Goal: Check status: Check status

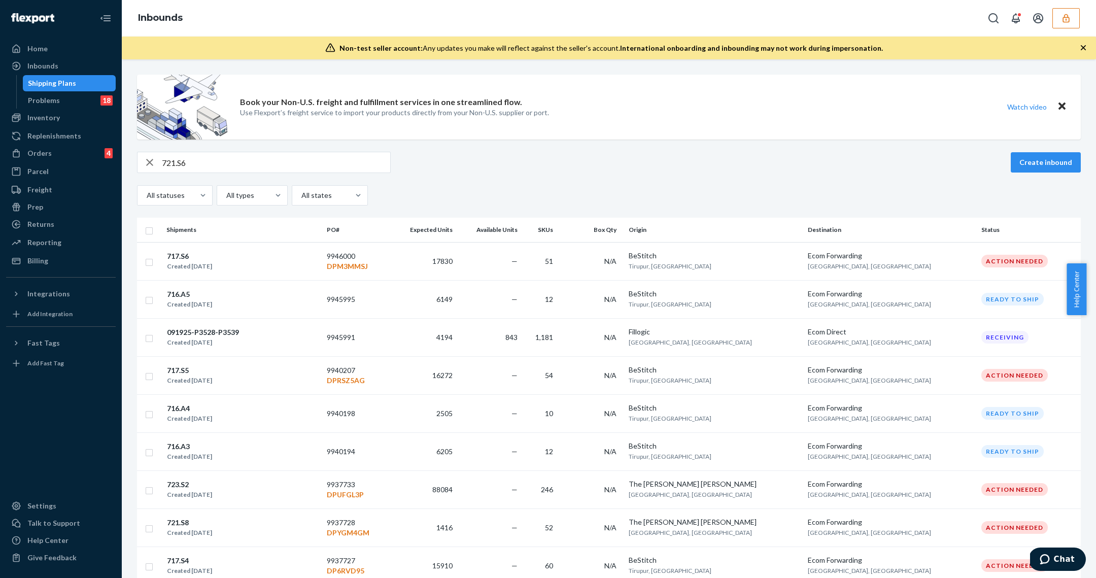
click at [229, 164] on input "721.S6" at bounding box center [276, 162] width 228 height 20
type input "7"
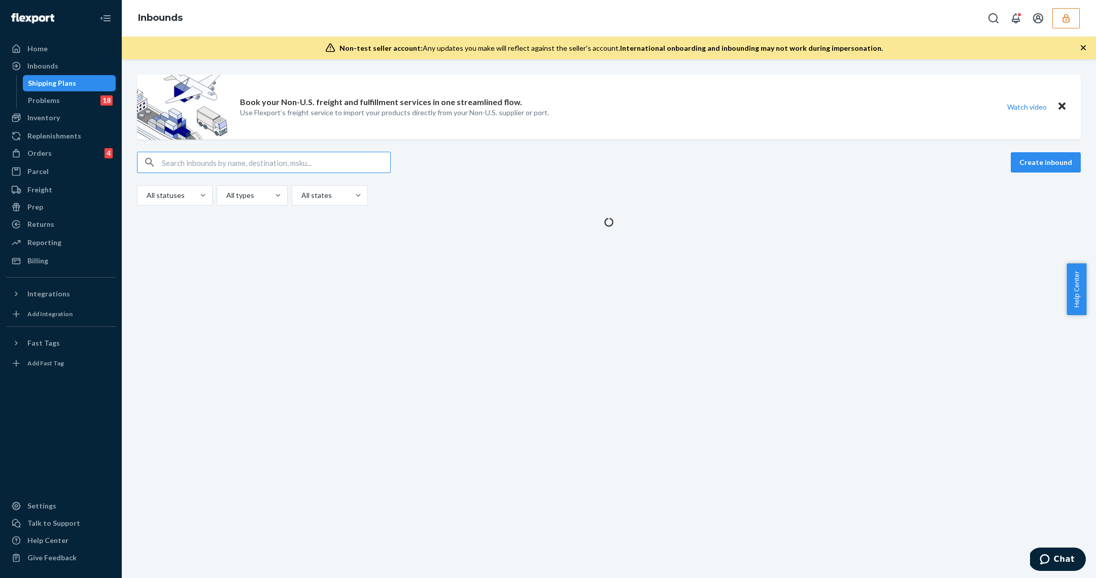
paste input "716.S5"
type input "716.S5"
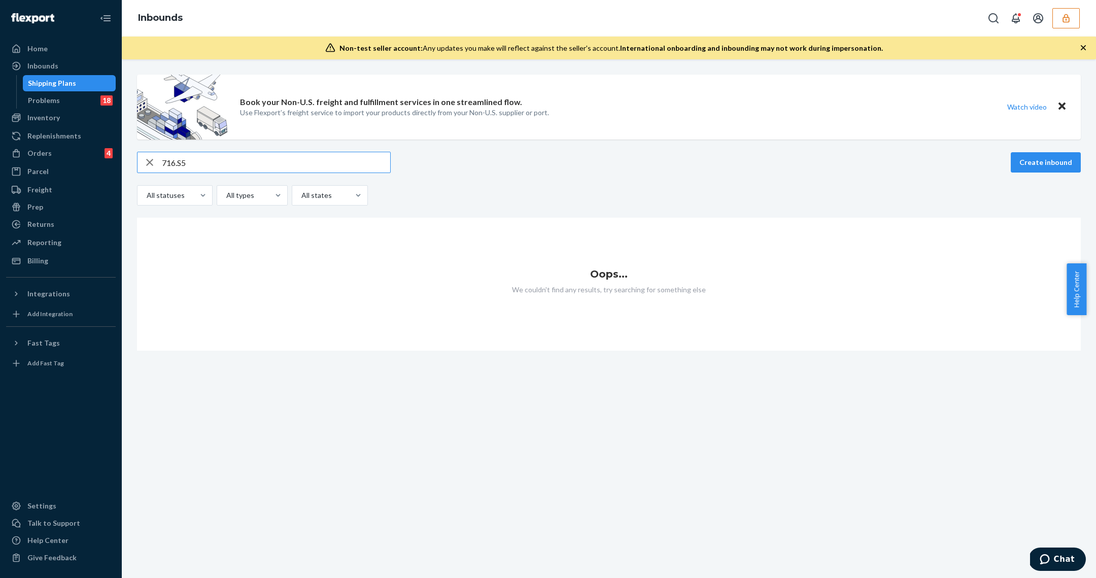
click at [1072, 16] on button "button" at bounding box center [1066, 18] width 27 height 20
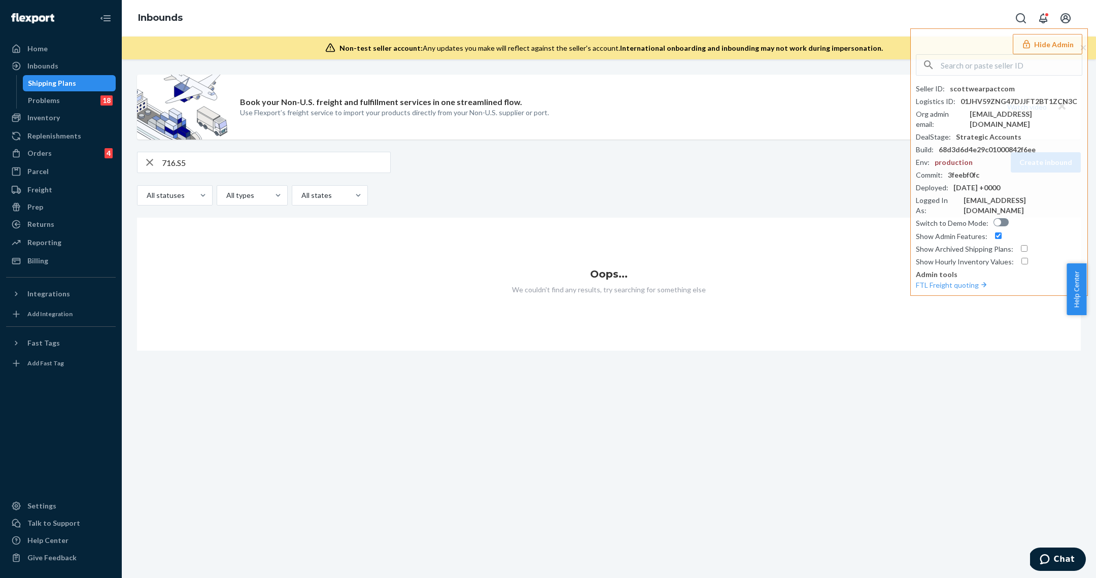
click at [457, 3] on div "Inbounds Hide Admin Seller ID : scottwearpactcom Logistics ID : 01JHV59ZNG47DJJ…" at bounding box center [609, 18] width 975 height 37
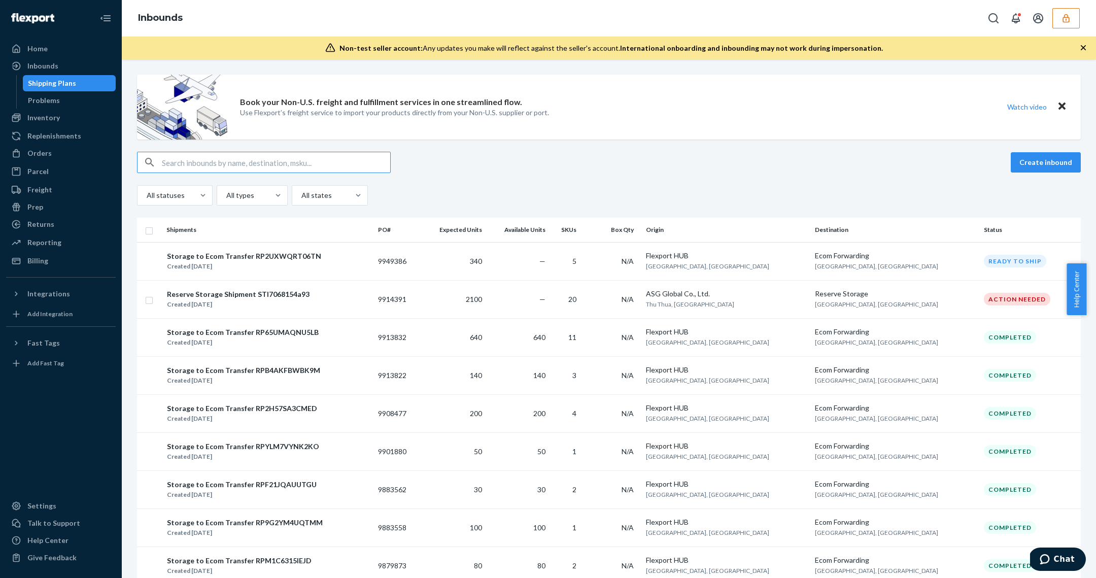
click at [219, 169] on input "text" at bounding box center [276, 162] width 228 height 20
click at [1066, 19] on icon "button" at bounding box center [1066, 18] width 10 height 10
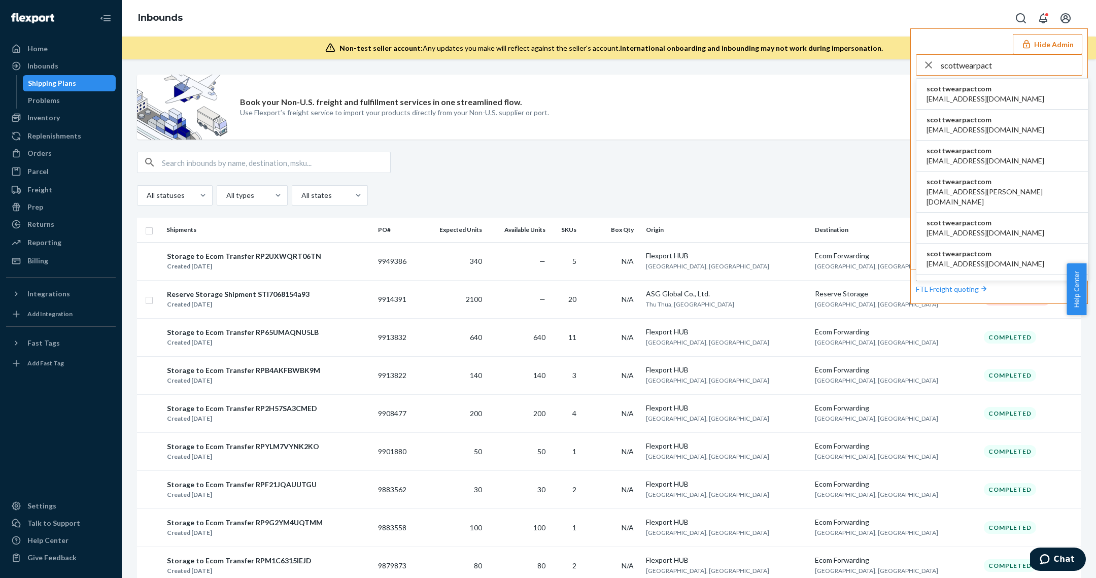
type input "scottwearpact"
click at [990, 88] on span "scottwearpactcom" at bounding box center [986, 89] width 118 height 10
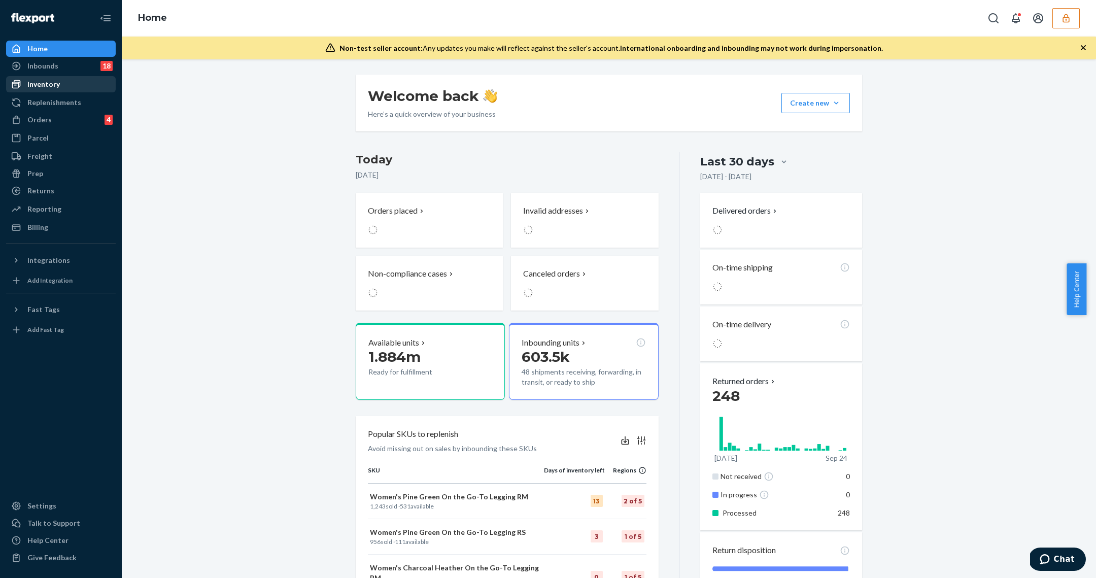
click at [72, 76] on link "Inventory" at bounding box center [61, 84] width 110 height 16
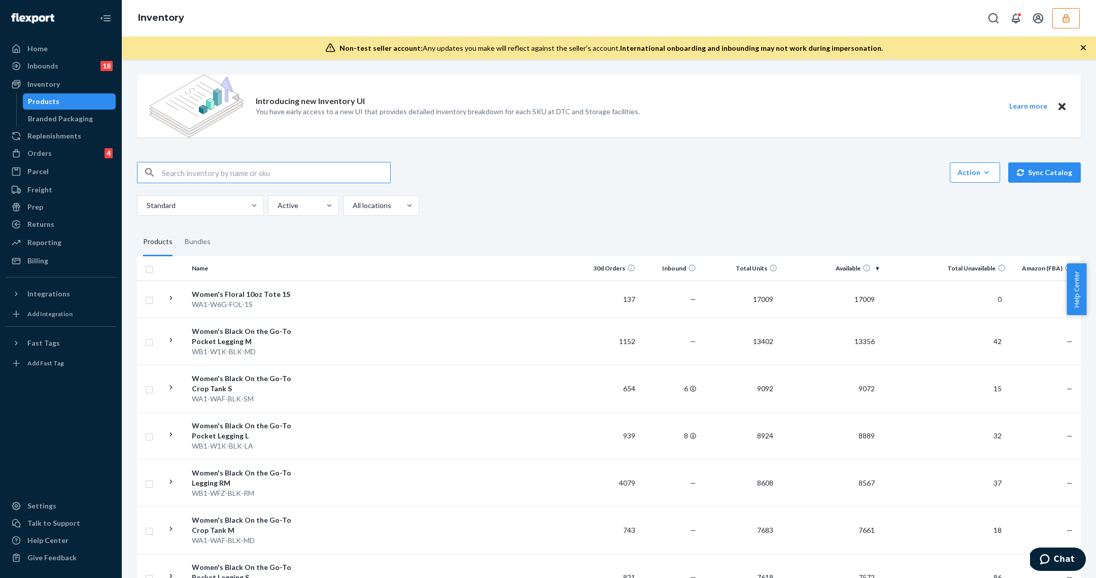
drag, startPoint x: 89, startPoint y: 60, endPoint x: 117, endPoint y: 87, distance: 39.1
click at [88, 60] on div "Inbounds 18" at bounding box center [61, 66] width 108 height 14
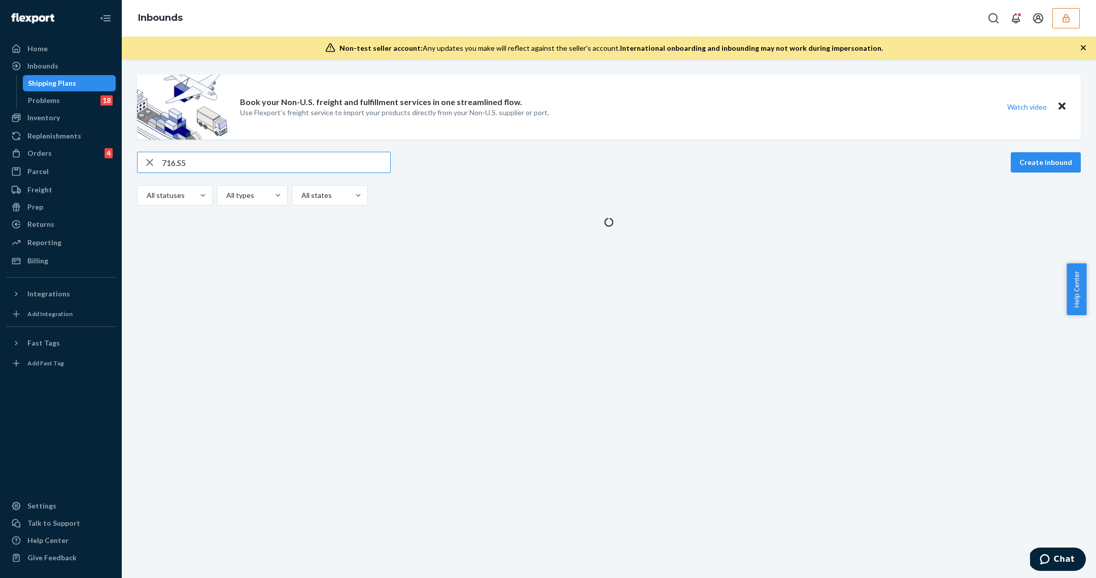
type input "716.S5"
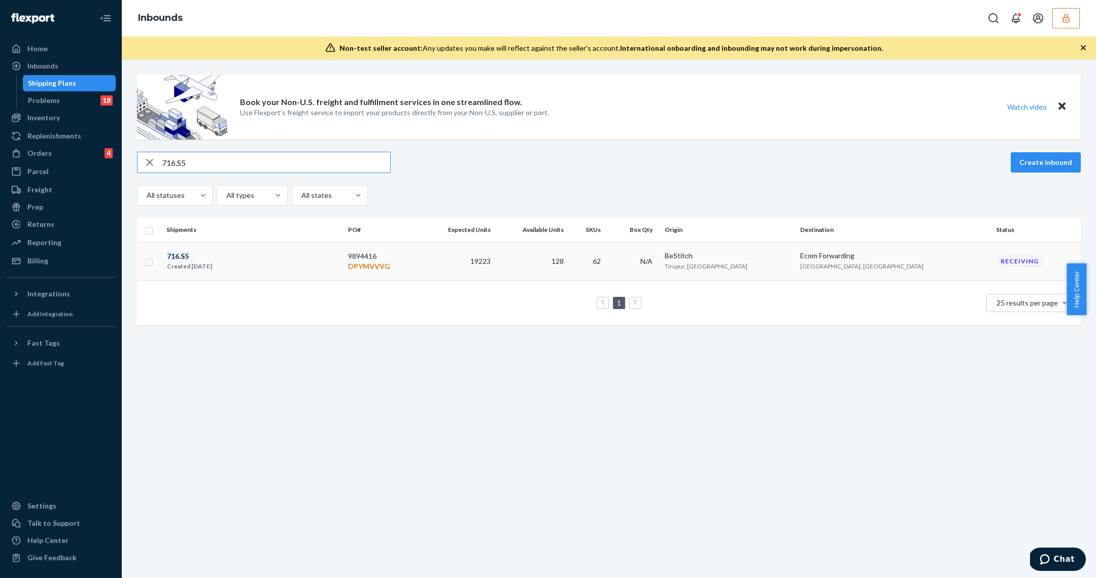
click at [280, 251] on div "716 . S5 Created Aug 11, 2025" at bounding box center [253, 261] width 174 height 21
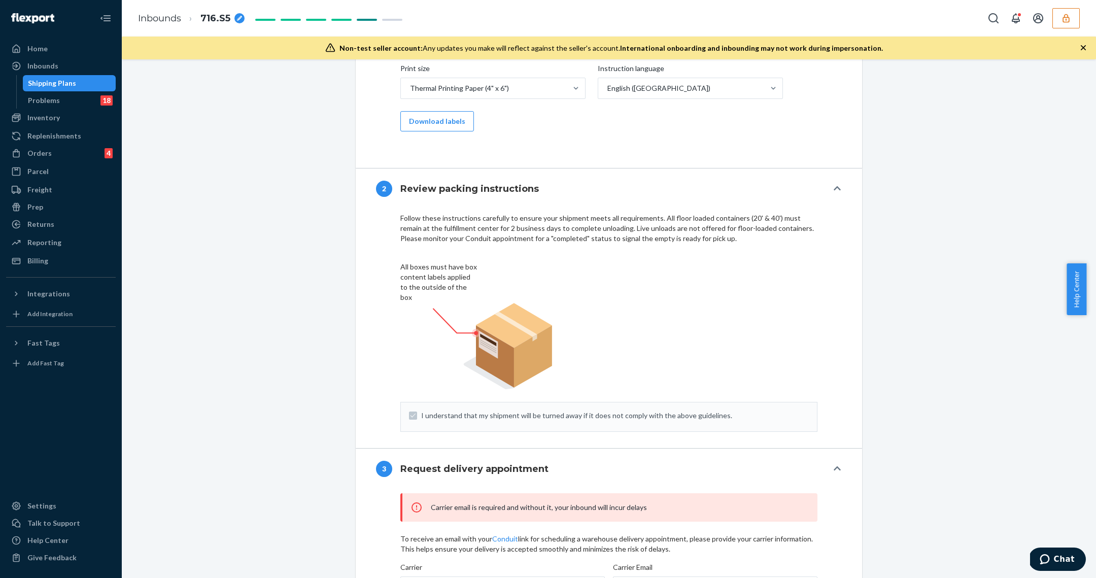
scroll to position [1082, 0]
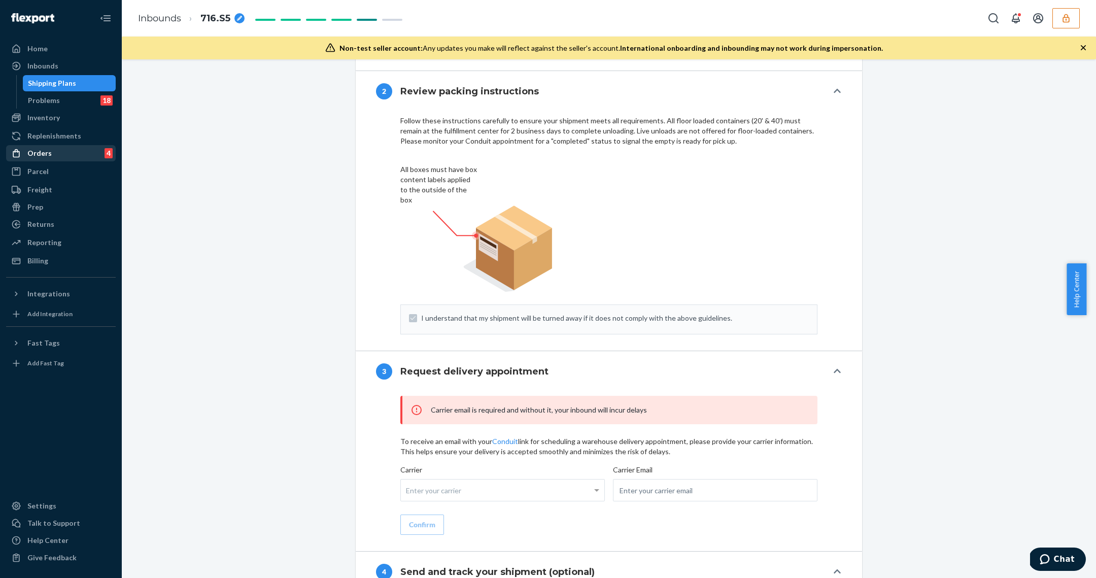
click at [53, 151] on div "Orders 4" at bounding box center [61, 153] width 108 height 14
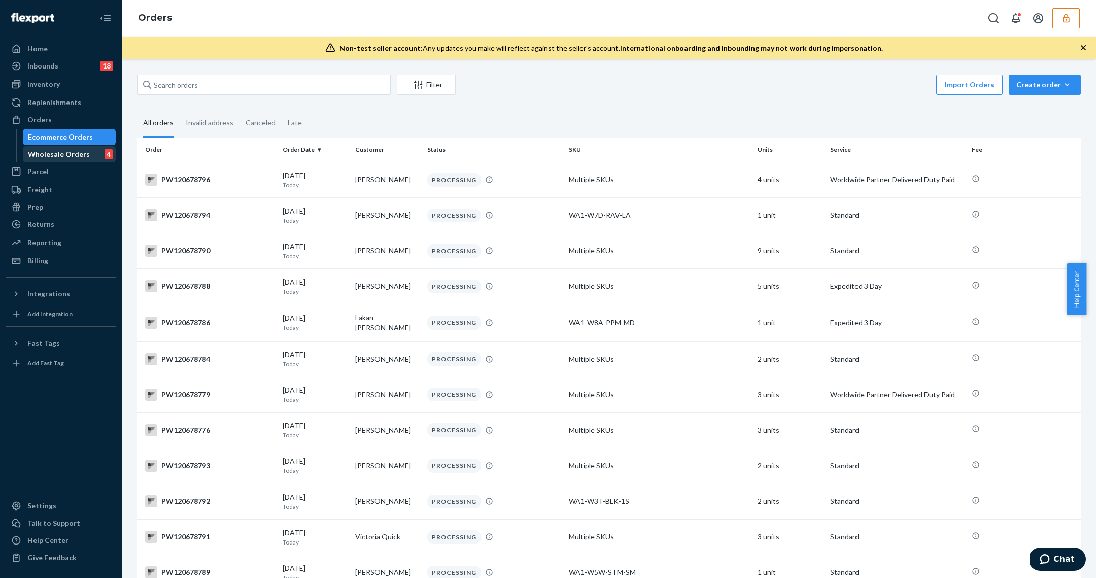
click at [53, 154] on div "Wholesale Orders" at bounding box center [59, 154] width 62 height 10
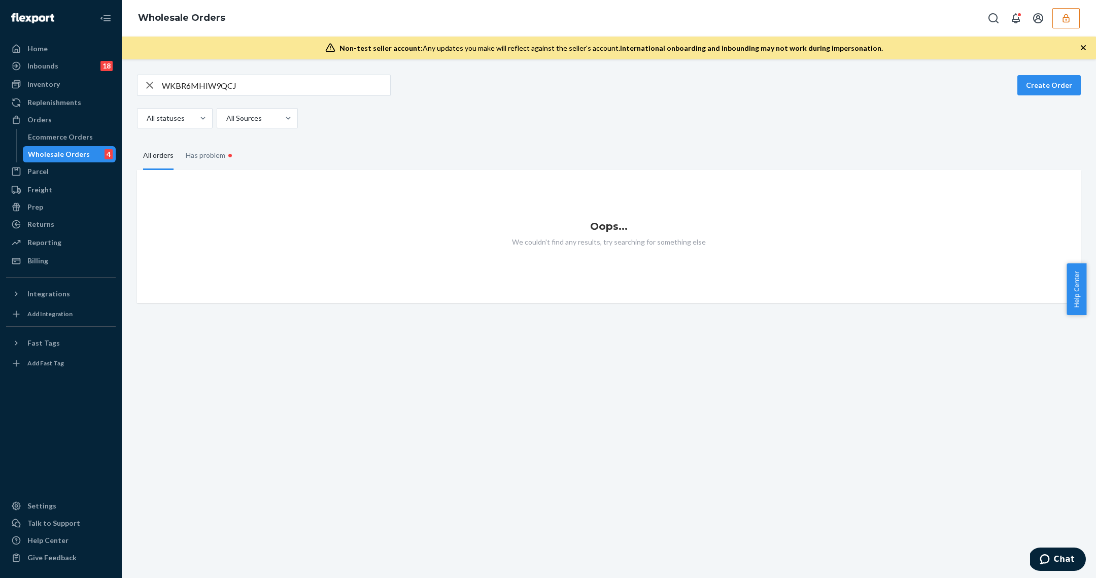
click at [209, 85] on input "WKBR6MHIW9QCJ" at bounding box center [276, 85] width 228 height 20
paste input "UL14B959L8HD"
click at [182, 82] on input "WUL14B959L8HD" at bounding box center [276, 85] width 228 height 20
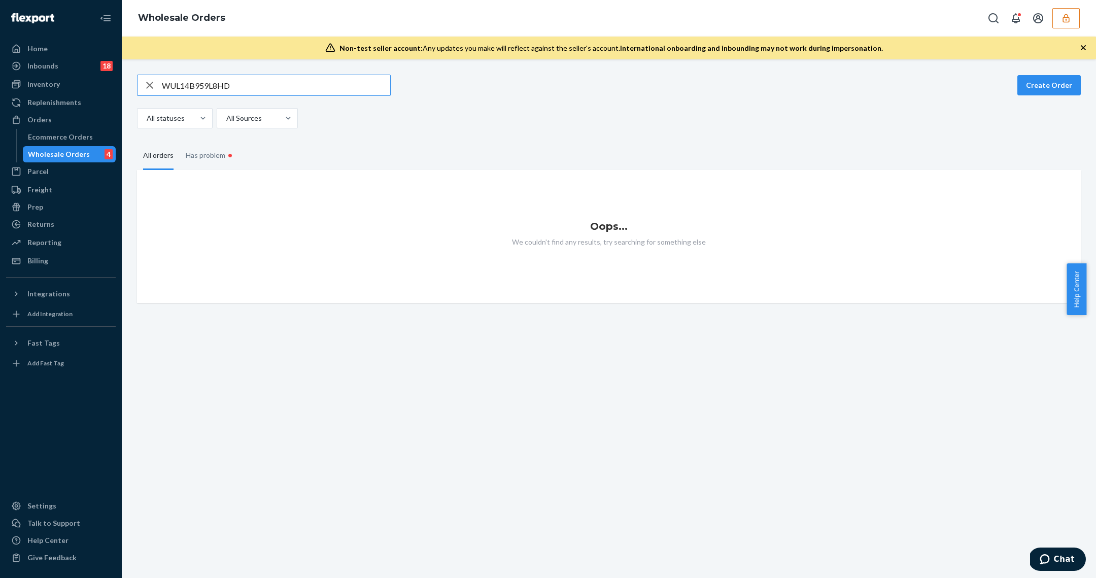
paste input "KBR6MHIW9QCJ"
click at [244, 82] on input "WKBR6MHIW9QCJ" at bounding box center [276, 85] width 228 height 20
paste input "BYARCS7M5COX"
type input "WBYARCS7M5COX"
